Goal: Task Accomplishment & Management: Use online tool/utility

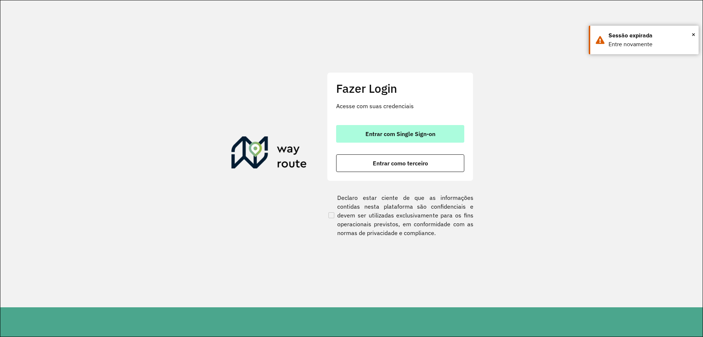
click at [378, 133] on span "Entrar com Single Sign-on" at bounding box center [401, 134] width 70 height 6
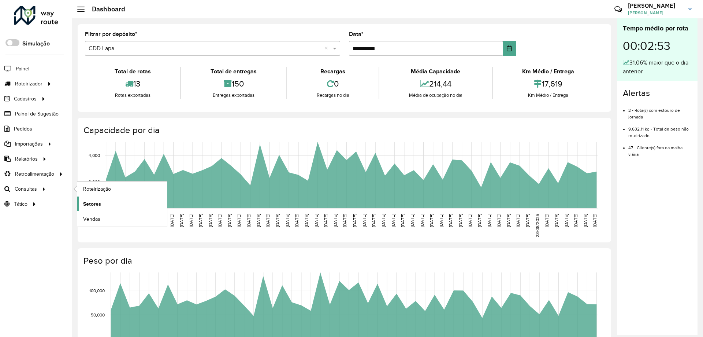
drag, startPoint x: 19, startPoint y: 186, endPoint x: 118, endPoint y: 210, distance: 102.5
click at [118, 210] on link "Setores" at bounding box center [122, 203] width 90 height 15
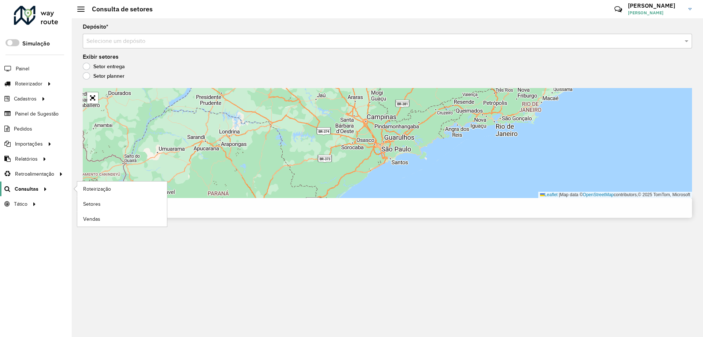
click at [37, 189] on span "Consultas" at bounding box center [27, 189] width 24 height 8
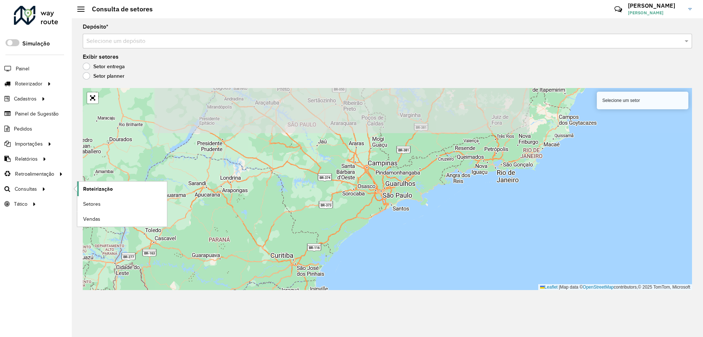
click at [98, 189] on span "Roteirização" at bounding box center [98, 189] width 30 height 8
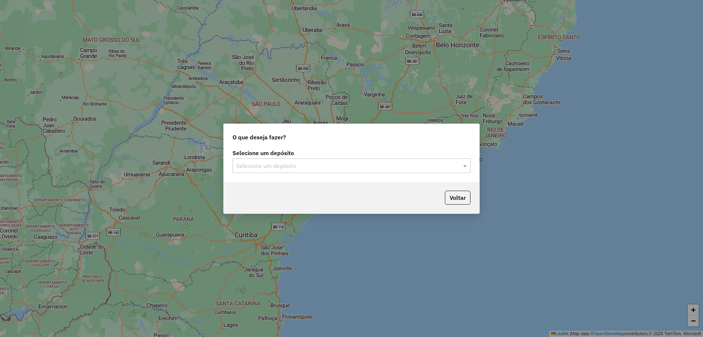
click at [327, 160] on div "Selecione um depósito" at bounding box center [352, 165] width 238 height 15
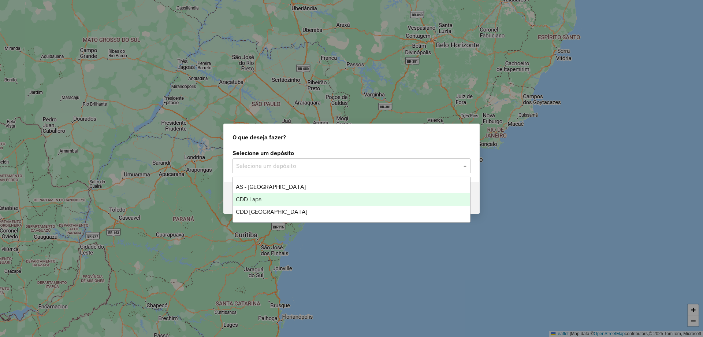
click at [253, 201] on span "CDD Lapa" at bounding box center [249, 199] width 26 height 6
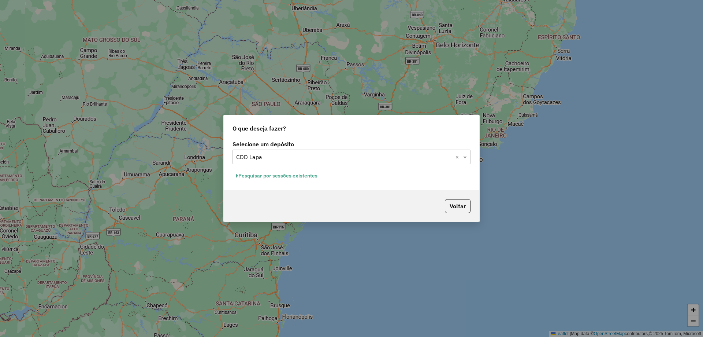
click at [300, 176] on button "Pesquisar por sessões existentes" at bounding box center [277, 175] width 88 height 11
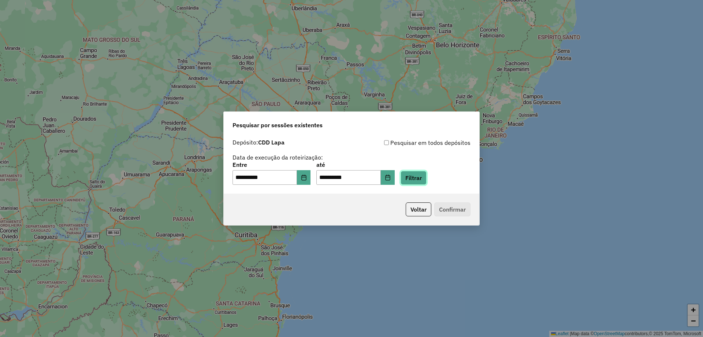
click at [424, 177] on button "Filtrar" at bounding box center [414, 178] width 26 height 14
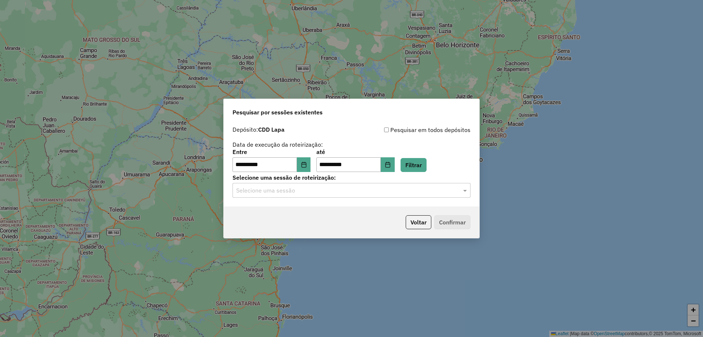
click at [450, 222] on p-footer "Voltar Confirmar" at bounding box center [437, 222] width 68 height 14
click at [409, 188] on input "text" at bounding box center [344, 190] width 216 height 9
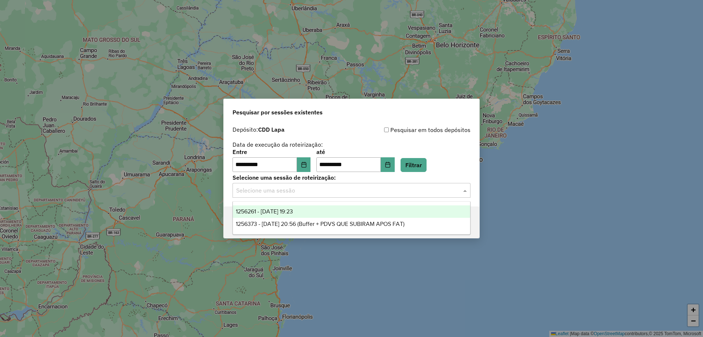
click at [259, 215] on div "1256261 - 30/08/2025 19:23" at bounding box center [351, 211] width 237 height 12
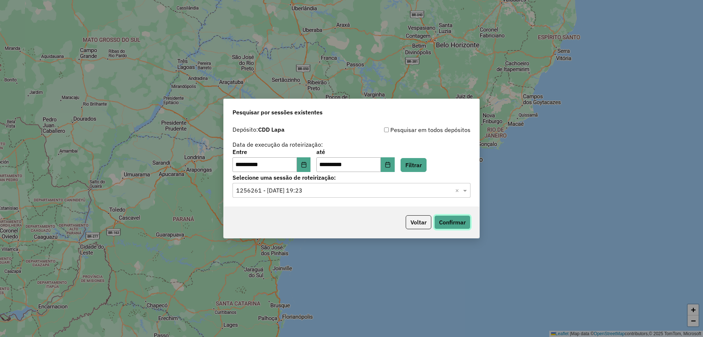
click at [463, 221] on button "Confirmar" at bounding box center [452, 222] width 36 height 14
